Goal: Connect with others: Connect with others

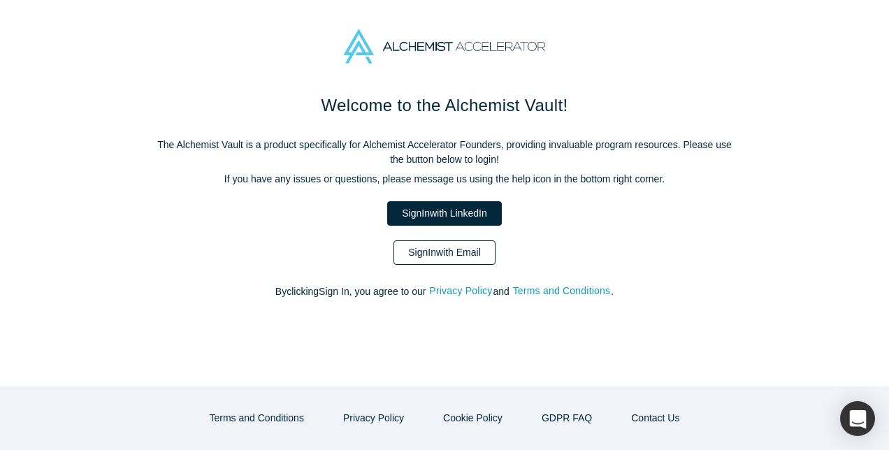
click at [450, 255] on link "Sign In with Email" at bounding box center [445, 253] width 102 height 24
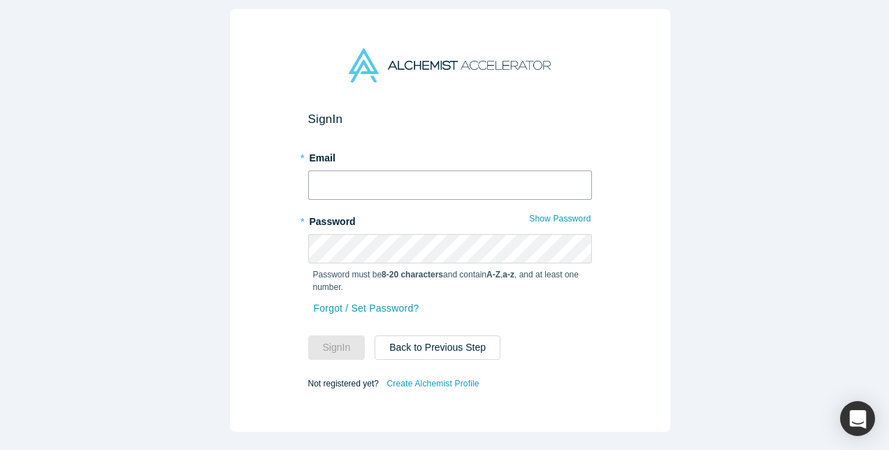
click at [428, 185] on input "text" at bounding box center [450, 185] width 284 height 29
type input "rich@bakerhallcapital.com"
click at [308, 336] on button "Sign In" at bounding box center [336, 348] width 57 height 24
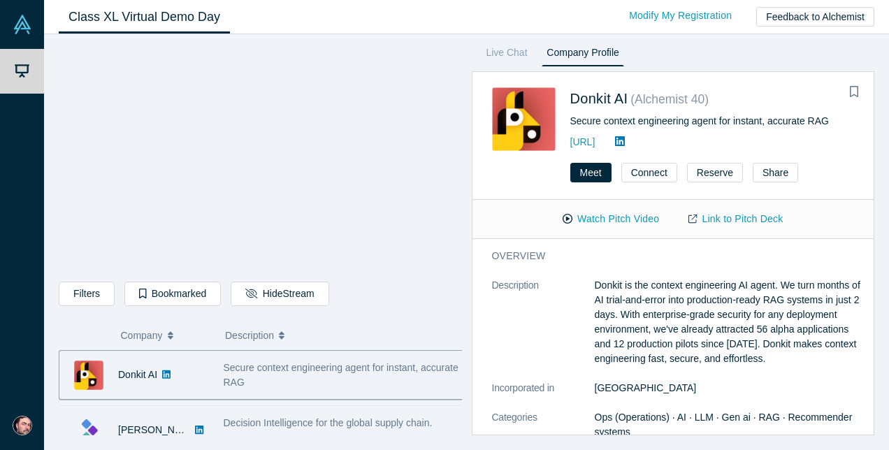
click at [300, 411] on div "Decision Intelligence for the global supply chain." at bounding box center [344, 430] width 256 height 44
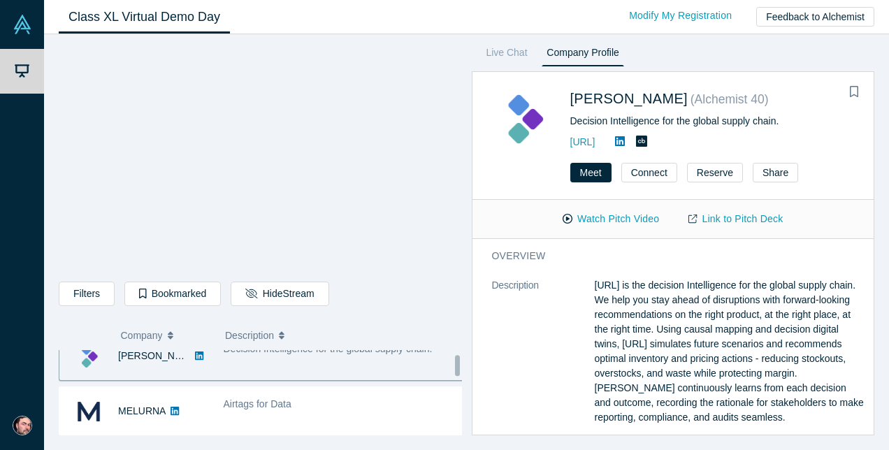
scroll to position [75, 0]
click at [300, 411] on div "Airtags for Data" at bounding box center [344, 411] width 256 height 44
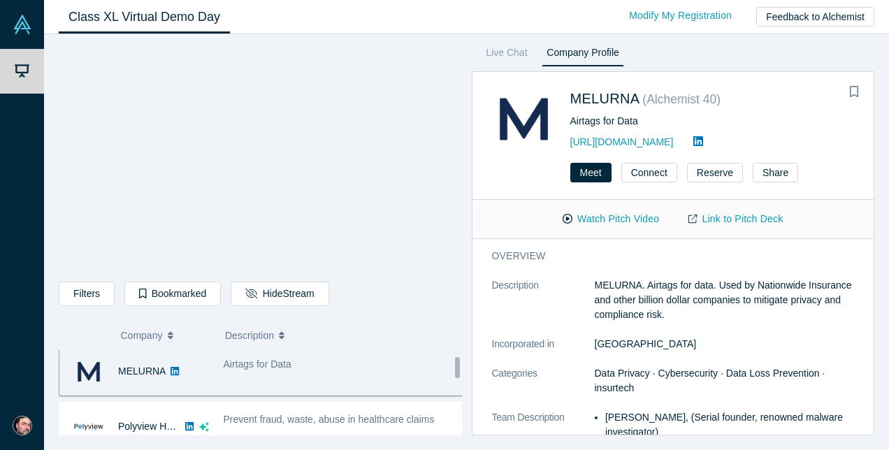
scroll to position [115, 0]
click at [300, 413] on span "Prevent fraud, waste, abuse in healthcare claims" at bounding box center [329, 418] width 211 height 11
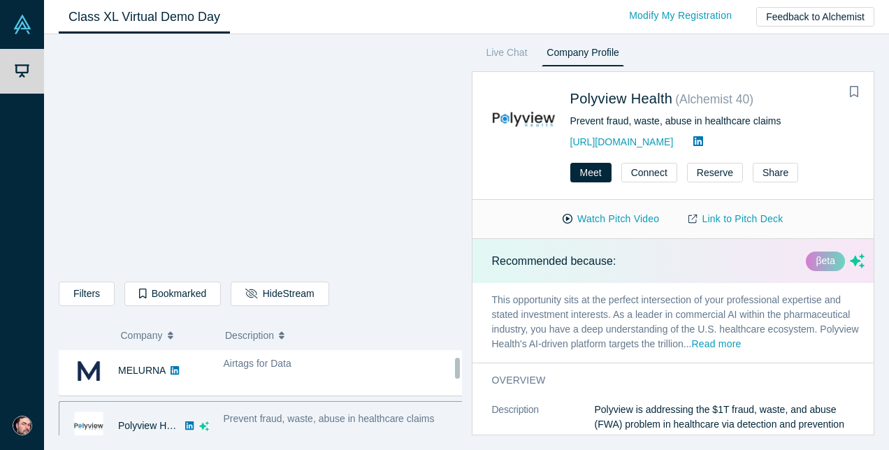
scroll to position [129, 0]
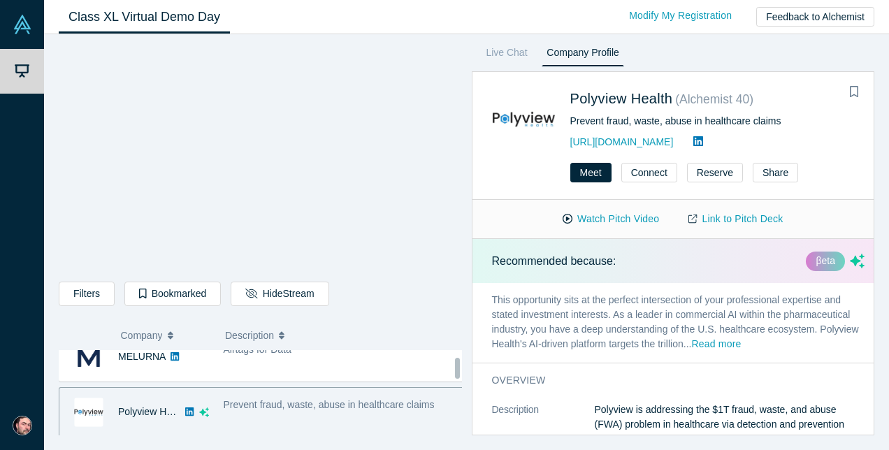
click at [286, 413] on div "Prevent fraud, waste, abuse in healthcare claims" at bounding box center [344, 412] width 256 height 44
click at [260, 401] on span "Prevent fraud, waste, abuse in healthcare claims" at bounding box center [329, 404] width 211 height 11
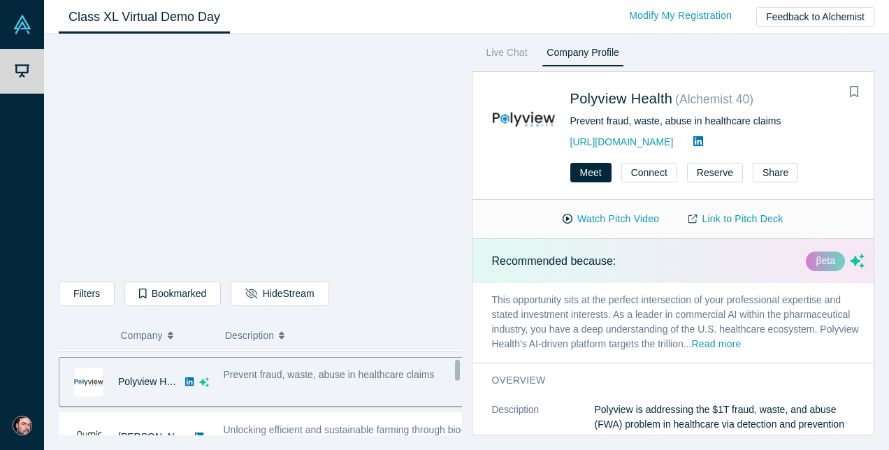
scroll to position [177, 0]
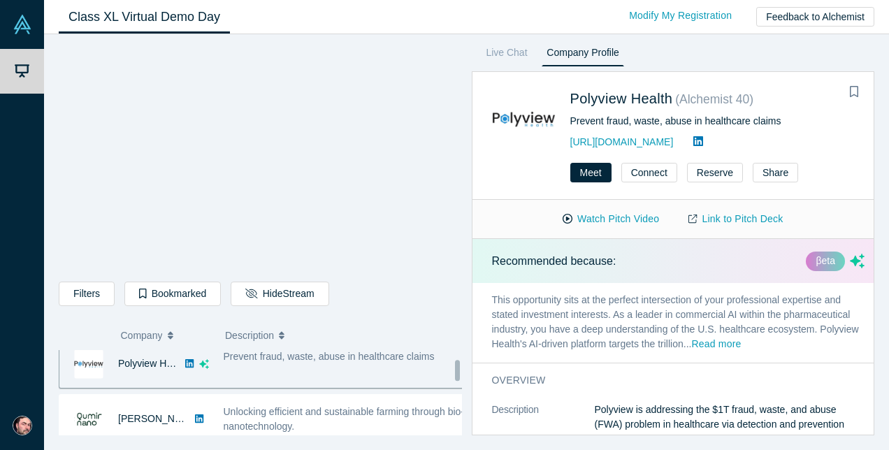
click at [231, 410] on span "Unlocking efficient and sustainable farming through bio-nanotechnology." at bounding box center [344, 419] width 241 height 26
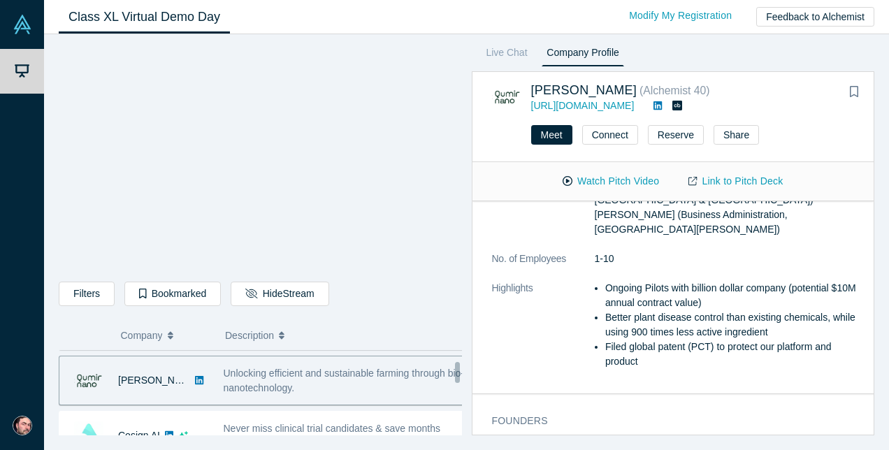
scroll to position [216, 0]
click at [633, 132] on button "Connect" at bounding box center [610, 135] width 56 height 20
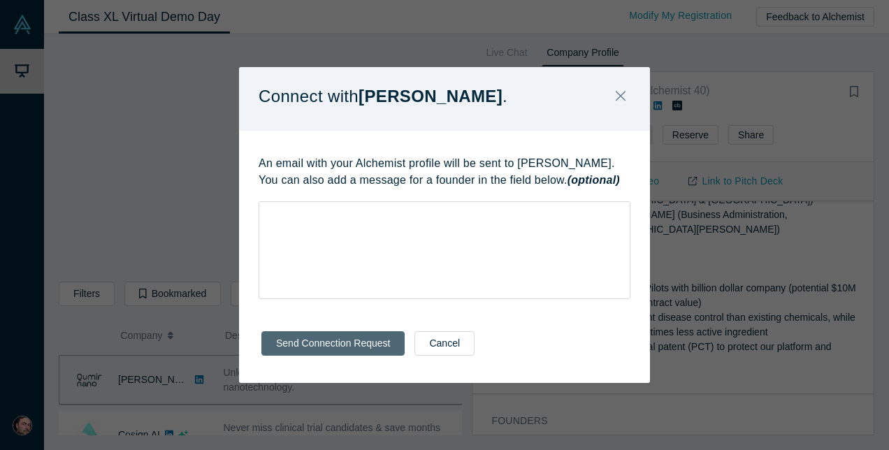
click at [348, 351] on button "Send Connection Request" at bounding box center [333, 343] width 143 height 24
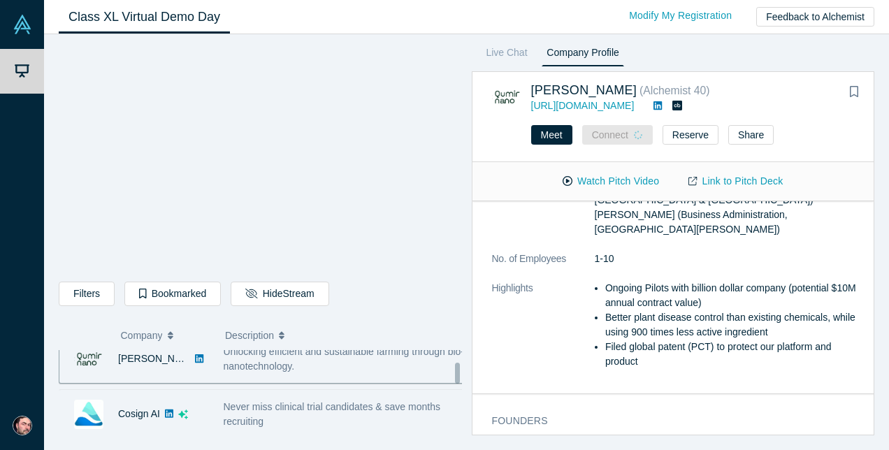
scroll to position [238, 0]
click at [307, 407] on span "Never miss clinical trial candidates & save months recruiting" at bounding box center [332, 413] width 217 height 26
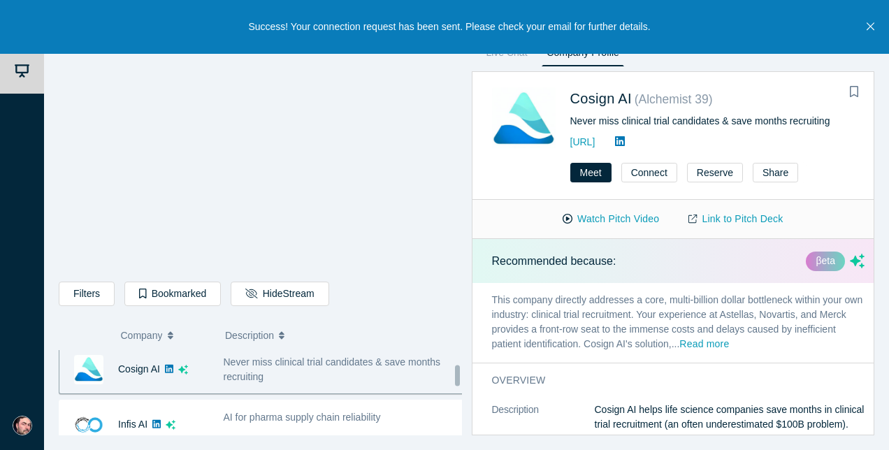
scroll to position [283, 0]
click at [307, 410] on span "AI for pharma supply chain reliability" at bounding box center [302, 415] width 157 height 11
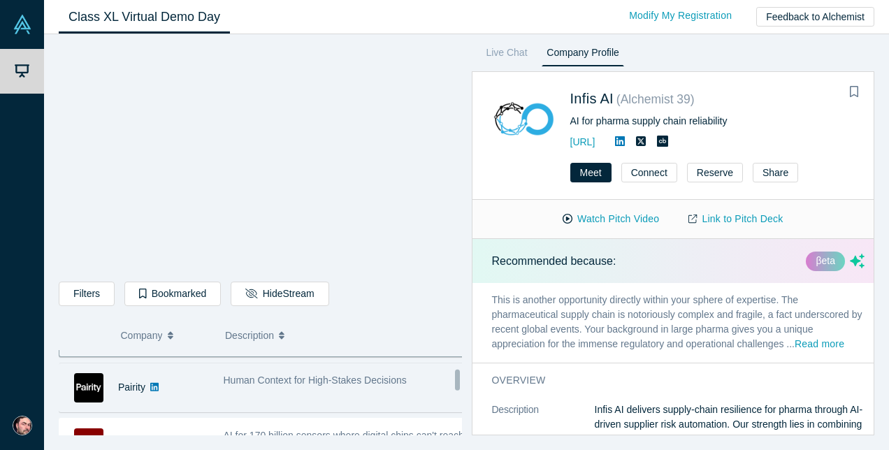
scroll to position [377, 0]
click at [361, 387] on div "Human Context for High-Stakes Decisions" at bounding box center [344, 385] width 256 height 44
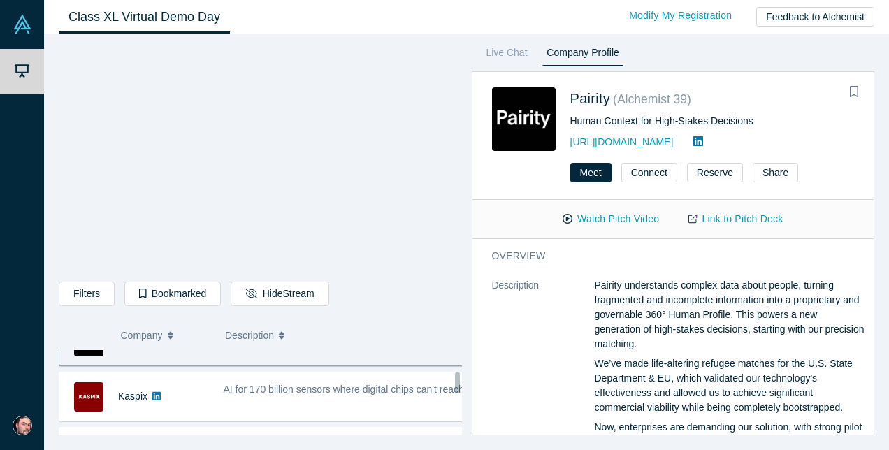
scroll to position [423, 0]
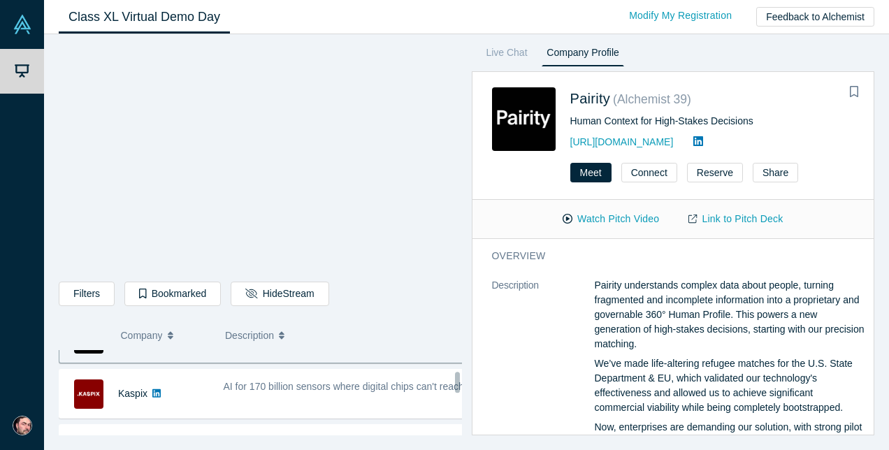
click at [361, 387] on span "AI for 170 billion sensors where digital chips can't reach" at bounding box center [344, 386] width 241 height 11
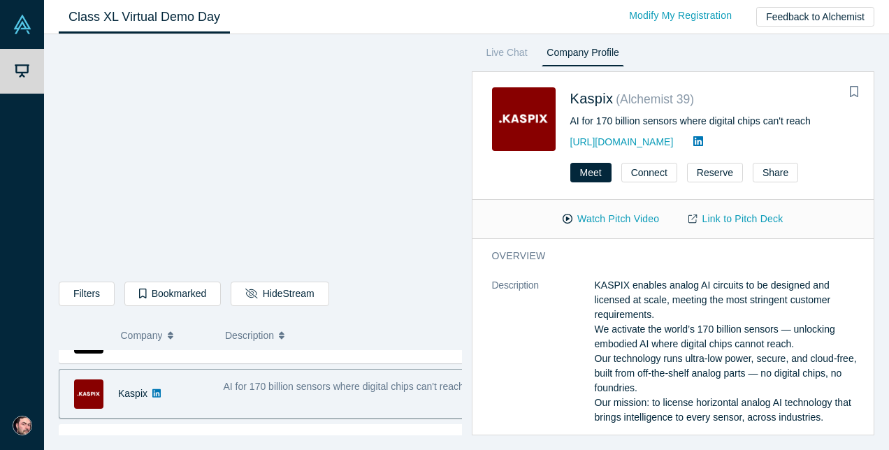
click at [342, 382] on span "AI for 170 billion sensors where digital chips can't reach" at bounding box center [344, 386] width 241 height 11
click at [643, 169] on button "Connect" at bounding box center [650, 173] width 56 height 20
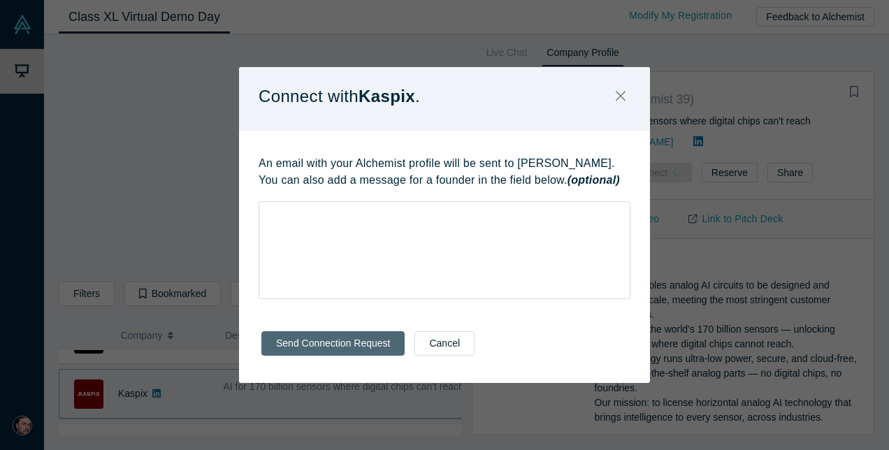
click at [364, 338] on button "Send Connection Request" at bounding box center [333, 343] width 143 height 24
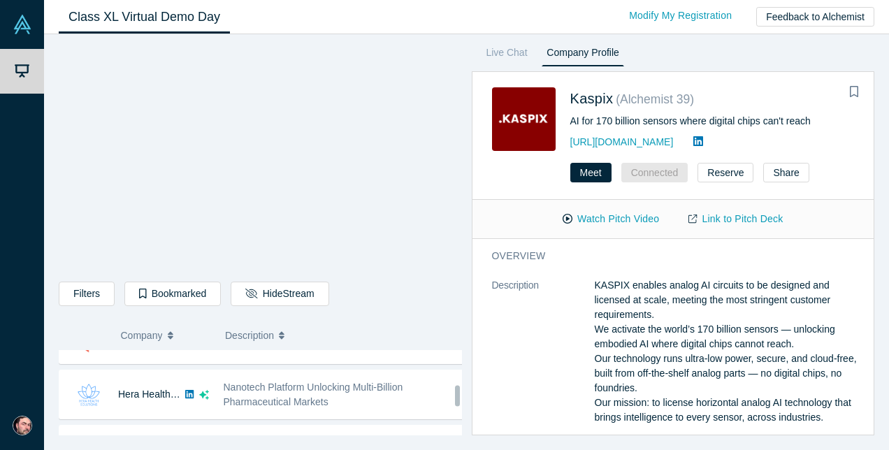
scroll to position [701, 0]
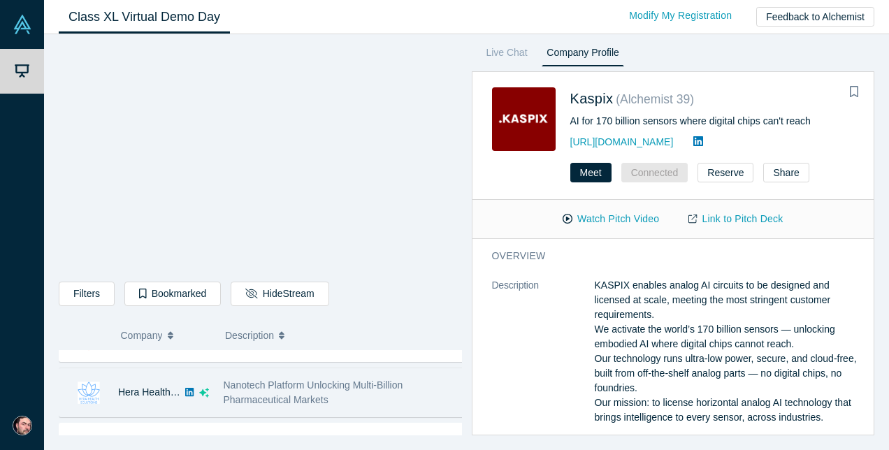
click at [309, 393] on span "Nanotech Platform Unlocking Multi-Billion Pharmaceutical Markets" at bounding box center [314, 393] width 180 height 26
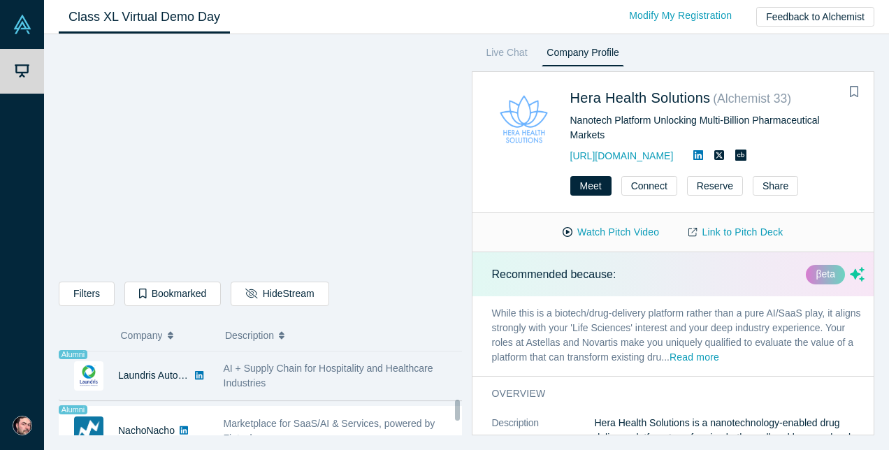
click at [303, 363] on span "AI + Supply Chain for Hospitality and Healthcare Industries" at bounding box center [329, 376] width 210 height 26
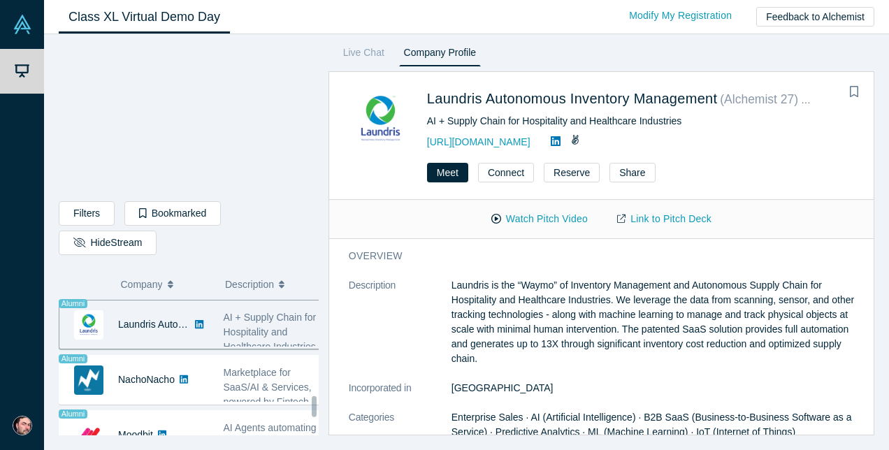
scroll to position [986, 0]
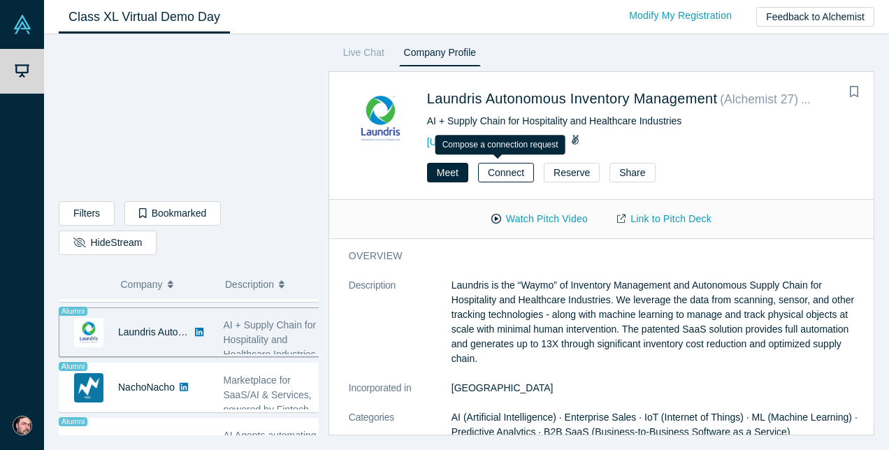
click at [508, 178] on button "Connect" at bounding box center [506, 173] width 56 height 20
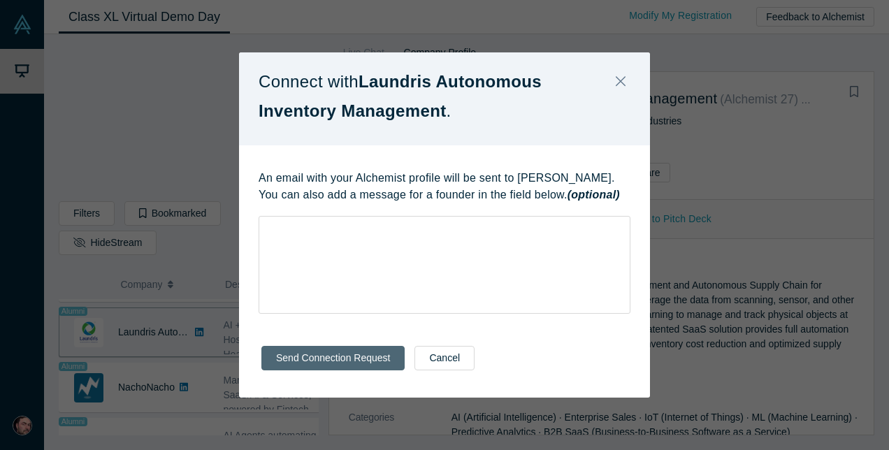
click at [326, 348] on button "Send Connection Request" at bounding box center [333, 358] width 143 height 24
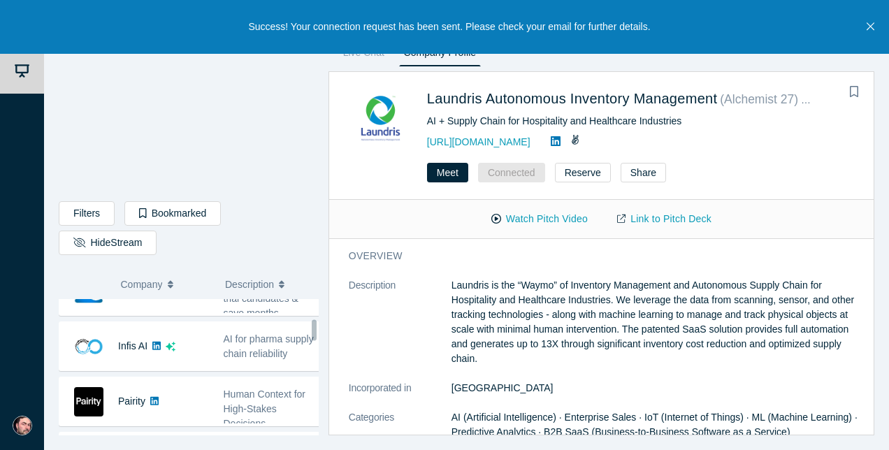
scroll to position [0, 0]
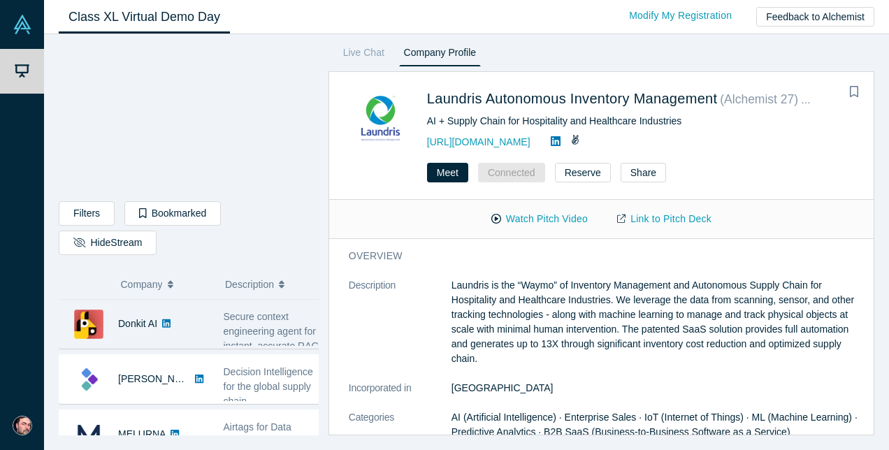
click at [224, 329] on span "Secure context engineering agent for instant, accurate RAG" at bounding box center [272, 331] width 96 height 41
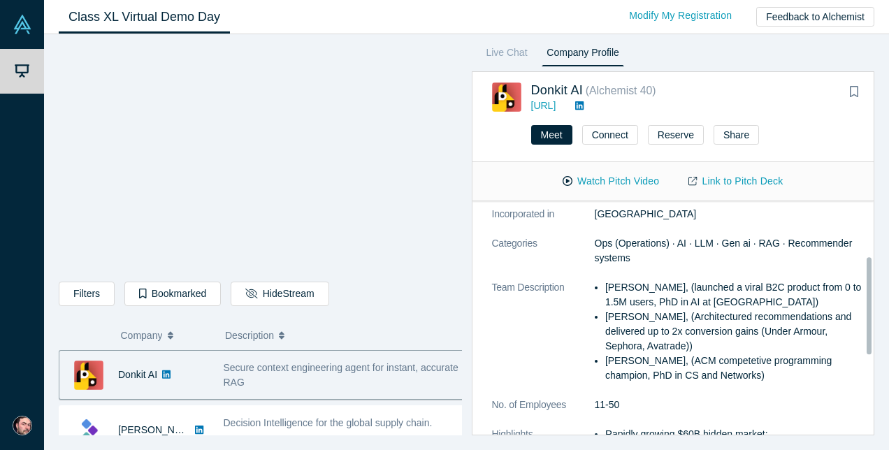
scroll to position [141, 0]
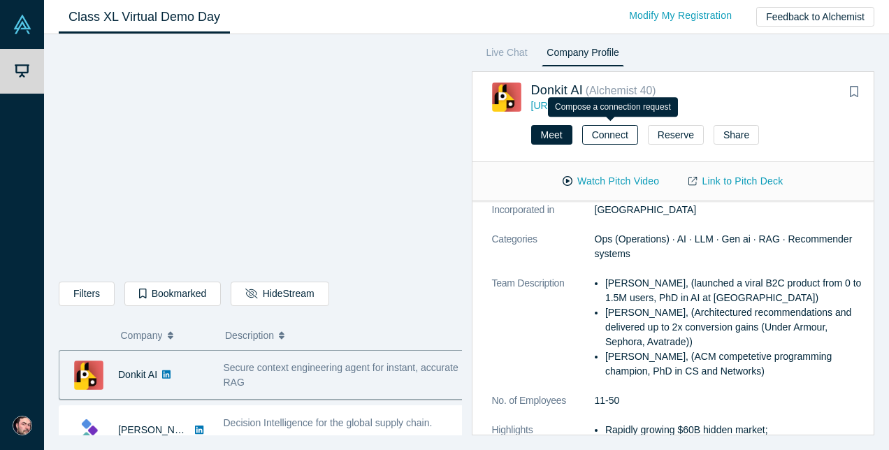
click at [620, 132] on button "Connect" at bounding box center [610, 135] width 56 height 20
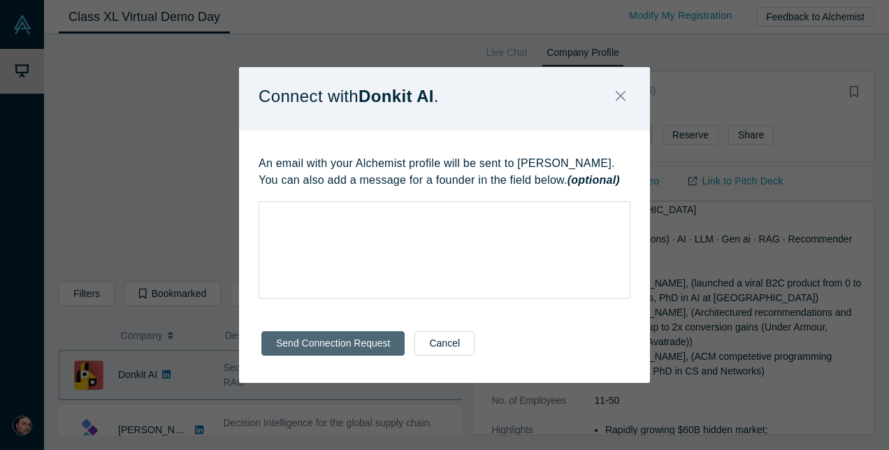
click at [331, 343] on button "Send Connection Request" at bounding box center [333, 343] width 143 height 24
